Goal: Task Accomplishment & Management: Manage account settings

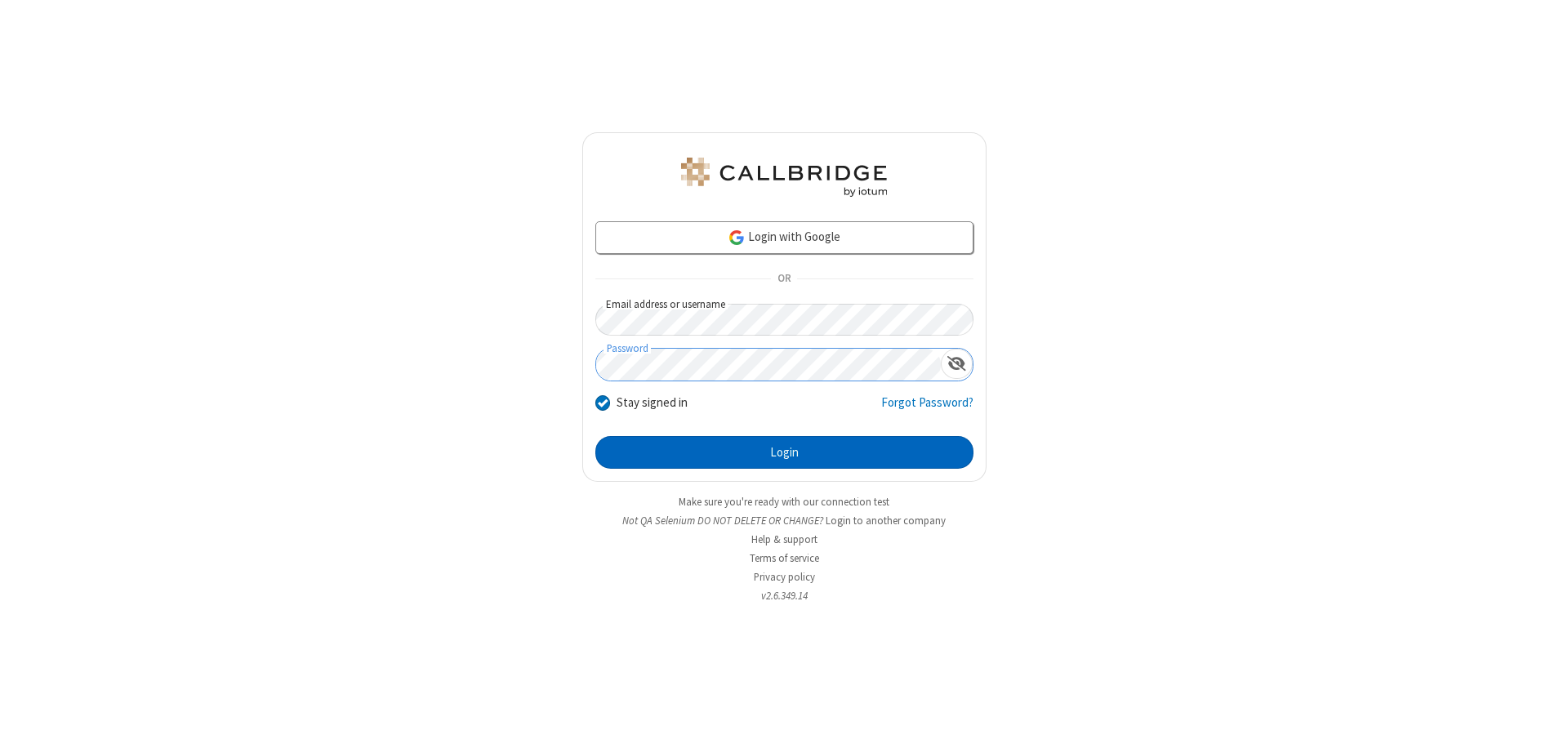
click at [784, 453] on button "Login" at bounding box center [784, 452] width 378 height 32
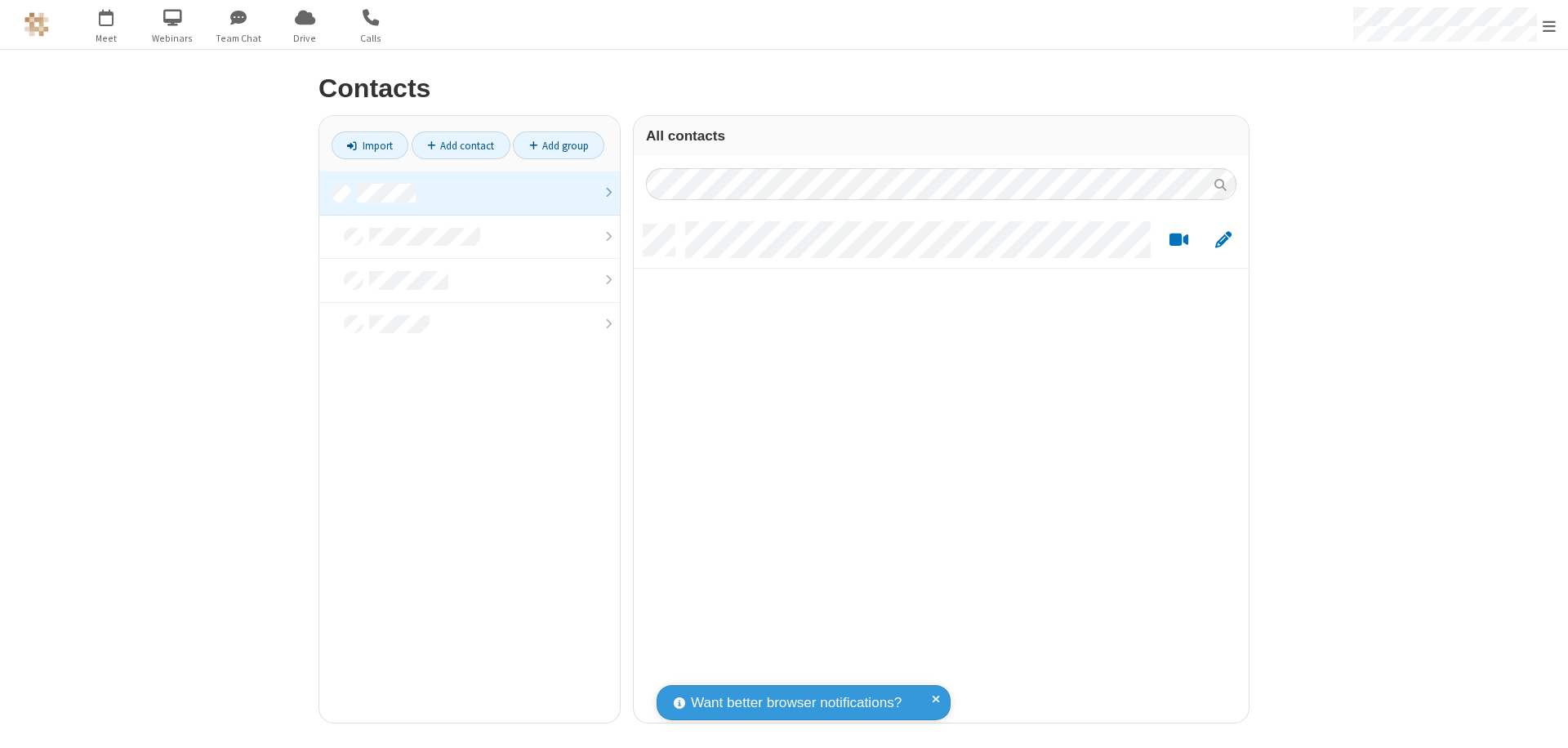
scroll to position [498, 603]
click at [469, 193] on link at bounding box center [469, 194] width 300 height 45
click at [461, 146] on link "Add contact" at bounding box center [461, 146] width 99 height 28
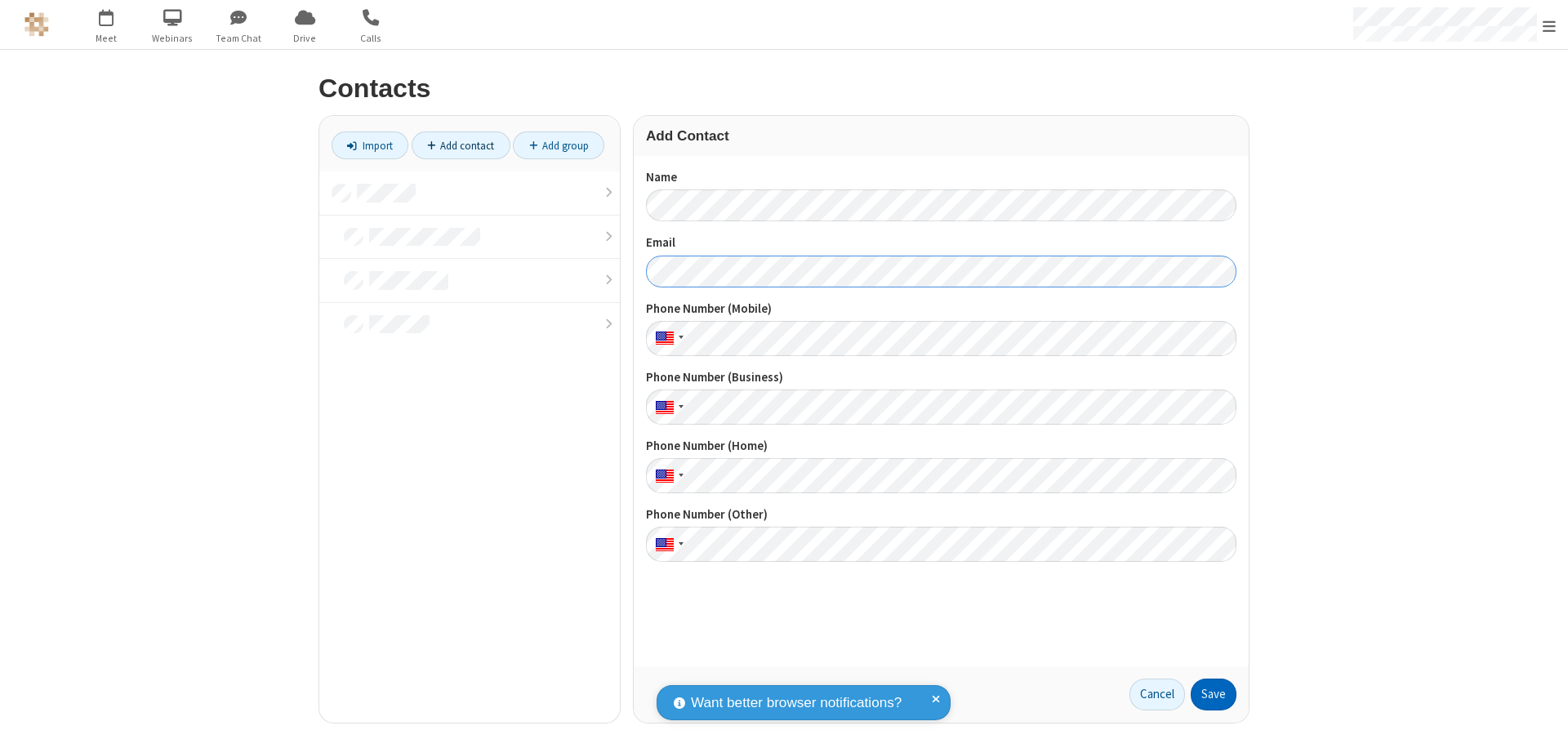
click at [1214, 695] on button "Save" at bounding box center [1214, 695] width 45 height 32
